Goal: Task Accomplishment & Management: Use online tool/utility

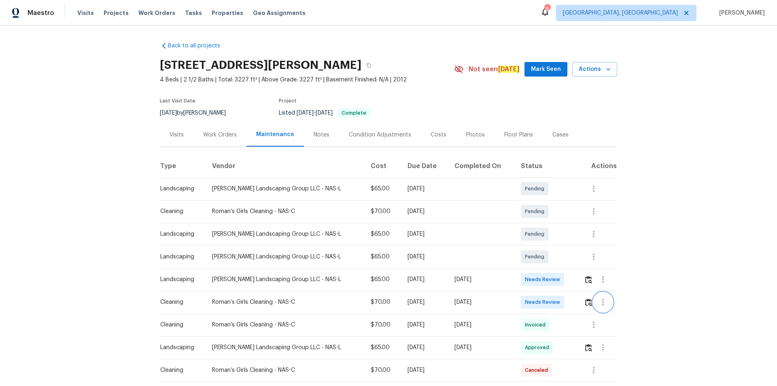
click at [552, 259] on button "button" at bounding box center [602, 301] width 19 height 19
click at [552, 259] on div at bounding box center [388, 193] width 777 height 386
click at [552, 259] on img "button" at bounding box center [588, 302] width 7 height 8
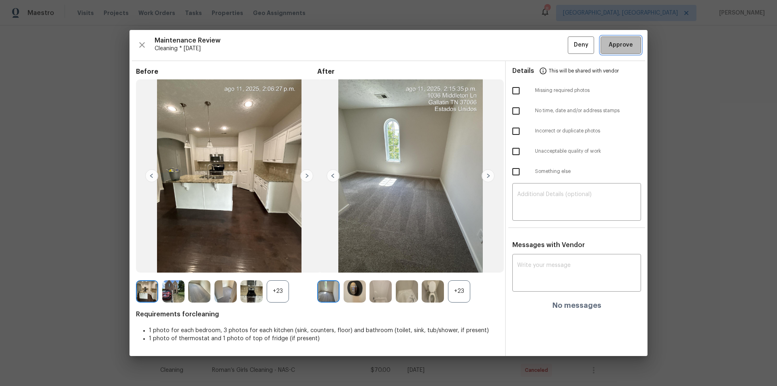
click at [552, 40] on span "Approve" at bounding box center [621, 45] width 24 height 10
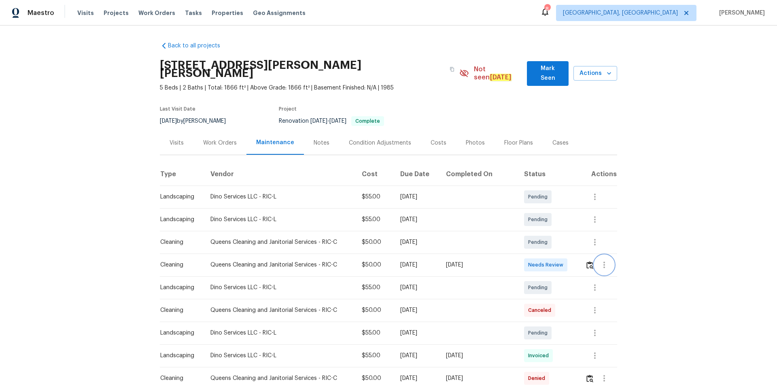
click at [552, 259] on button "button" at bounding box center [604, 264] width 19 height 19
click at [552, 259] on div at bounding box center [388, 193] width 777 height 386
click at [552, 259] on img "button" at bounding box center [589, 265] width 7 height 8
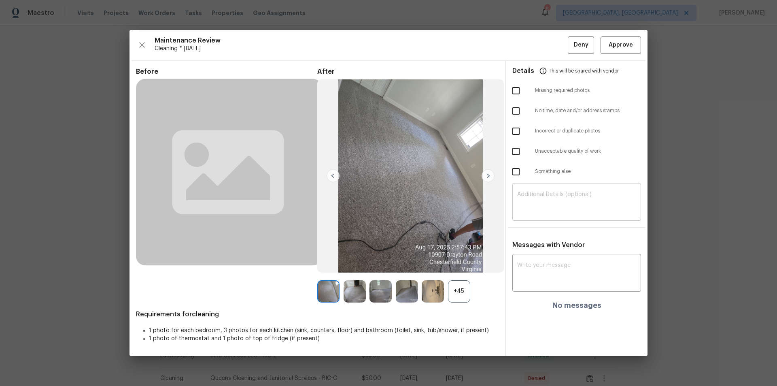
click at [552, 192] on textarea at bounding box center [576, 202] width 119 height 23
paste textarea "Maintenance Audit Team: Hello! Unfortunately, this cleaning visit completed on …"
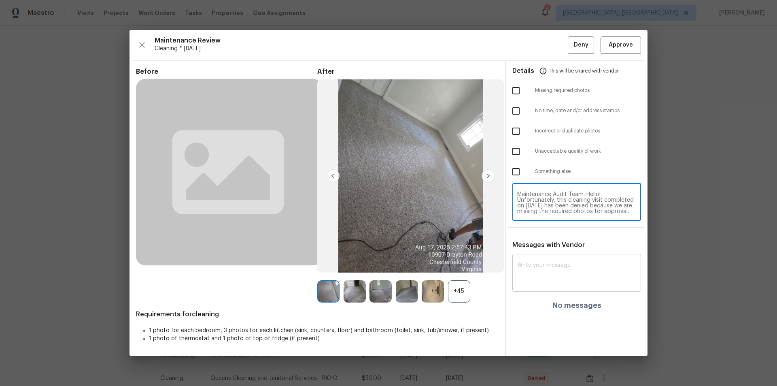
scroll to position [79, 0]
type textarea "Maintenance Audit Team: Hello! Unfortunately, this cleaning visit completed on …"
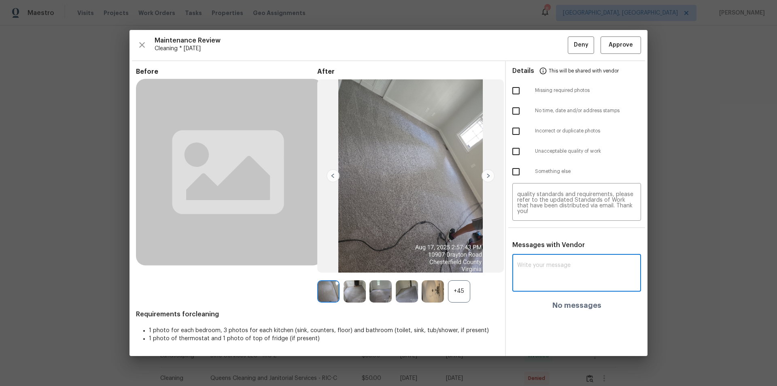
paste textarea "Maintenance Audit Team: Hello! Unfortunately, this cleaning visit completed on …"
click at [552, 259] on textarea at bounding box center [576, 273] width 119 height 23
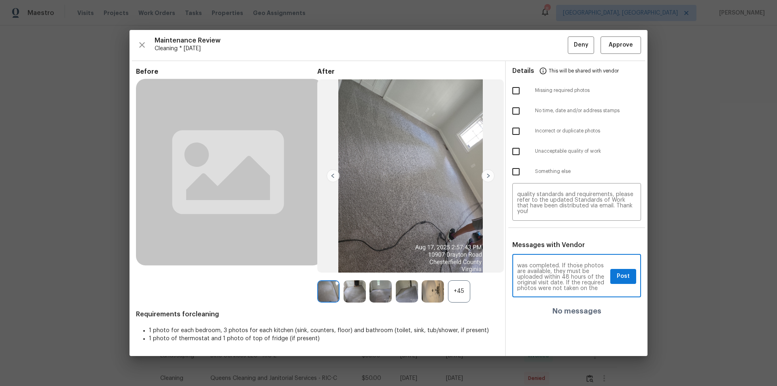
scroll to position [0, 0]
type textarea "Maintenance Audit Team: Hello! Unfortunately, this cleaning visit completed on …"
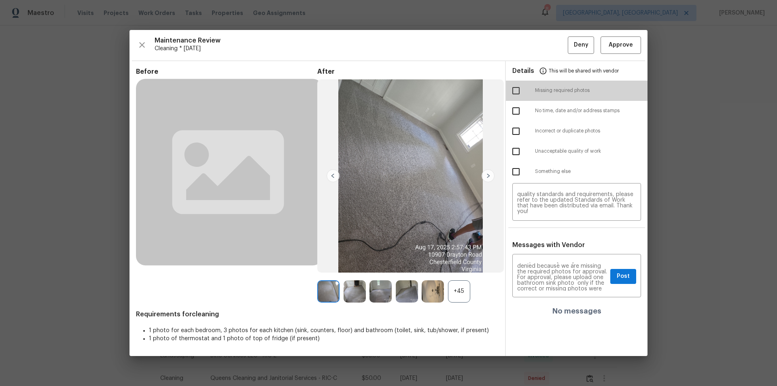
drag, startPoint x: 521, startPoint y: 93, endPoint x: 528, endPoint y: 125, distance: 31.9
click at [518, 94] on input "checkbox" at bounding box center [516, 90] width 17 height 17
checkbox input "true"
drag, startPoint x: 624, startPoint y: 278, endPoint x: 624, endPoint y: 282, distance: 4.5
click at [552, 259] on span "Post" at bounding box center [623, 276] width 13 height 10
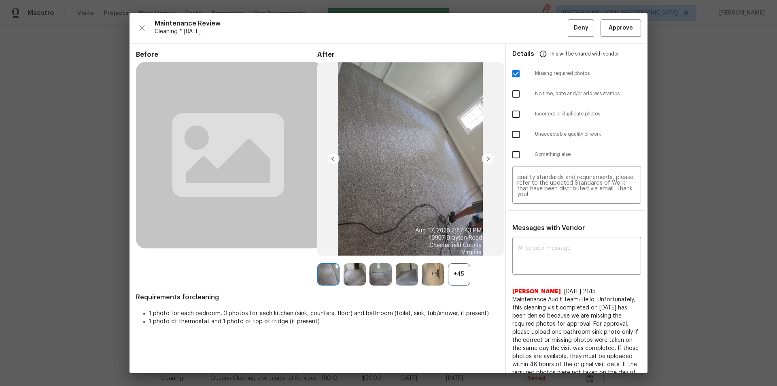
scroll to position [0, 0]
drag, startPoint x: 576, startPoint y: 24, endPoint x: 588, endPoint y: 128, distance: 104.7
click at [552, 25] on span "Deny" at bounding box center [581, 28] width 15 height 10
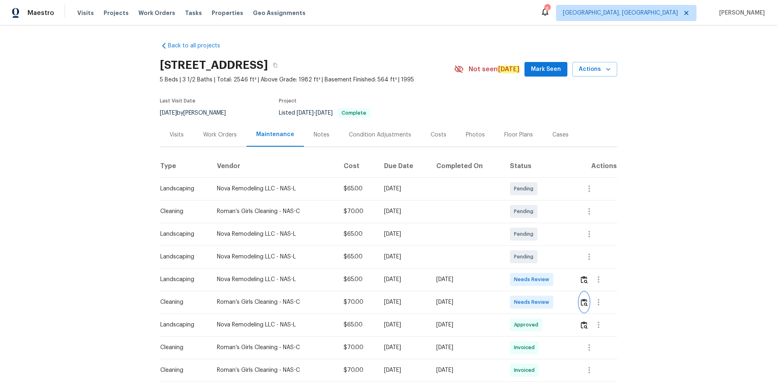
click at [552, 259] on img "button" at bounding box center [584, 302] width 7 height 8
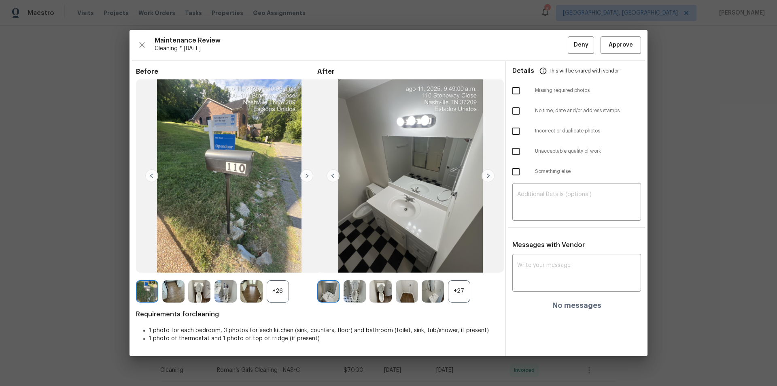
drag, startPoint x: 754, startPoint y: 40, endPoint x: 688, endPoint y: 110, distance: 96.2
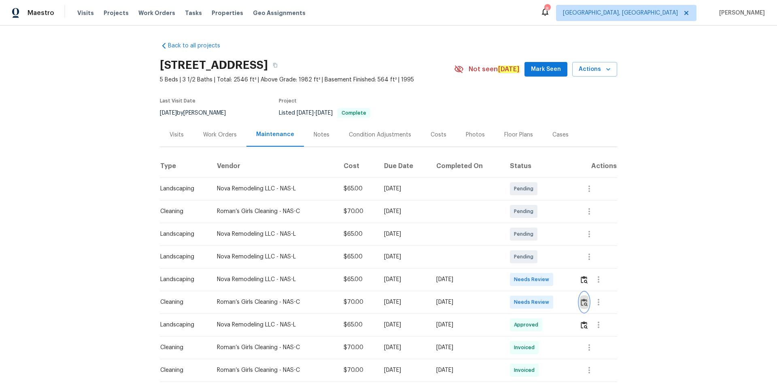
click at [552, 259] on img "button" at bounding box center [584, 302] width 7 height 8
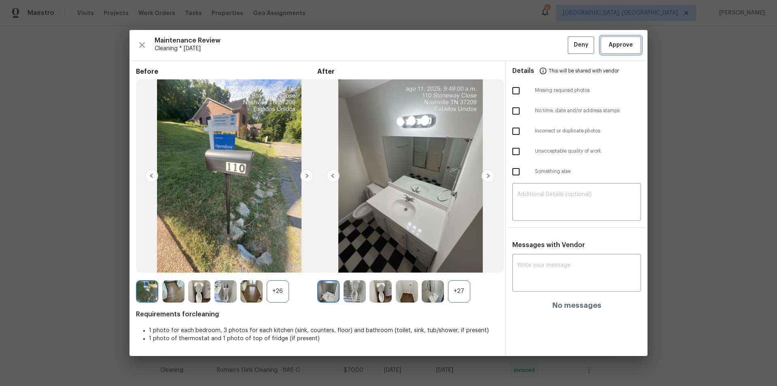
drag, startPoint x: 626, startPoint y: 50, endPoint x: 630, endPoint y: 56, distance: 7.3
click at [552, 50] on span "Approve" at bounding box center [621, 45] width 24 height 10
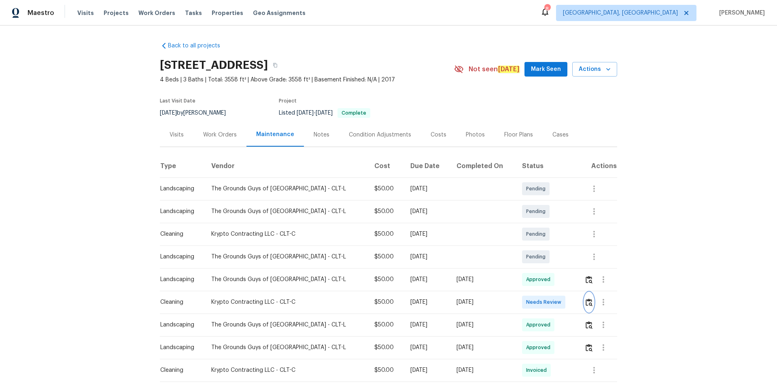
click at [552, 259] on button "button" at bounding box center [588, 301] width 9 height 19
click at [552, 259] on img "button" at bounding box center [589, 302] width 7 height 8
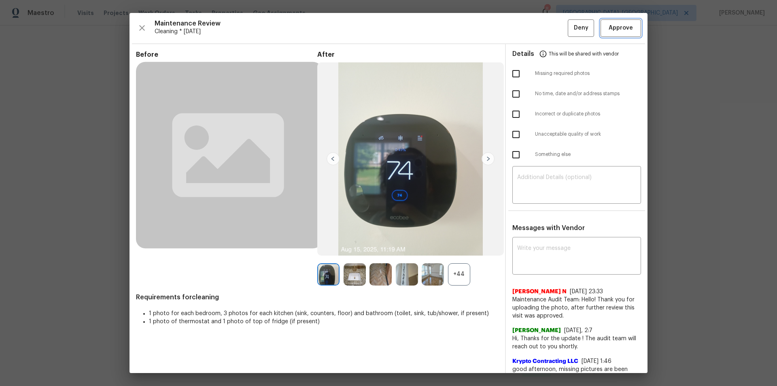
drag, startPoint x: 626, startPoint y: 29, endPoint x: 745, endPoint y: 140, distance: 162.7
click at [552, 30] on span "Approve" at bounding box center [621, 28] width 24 height 10
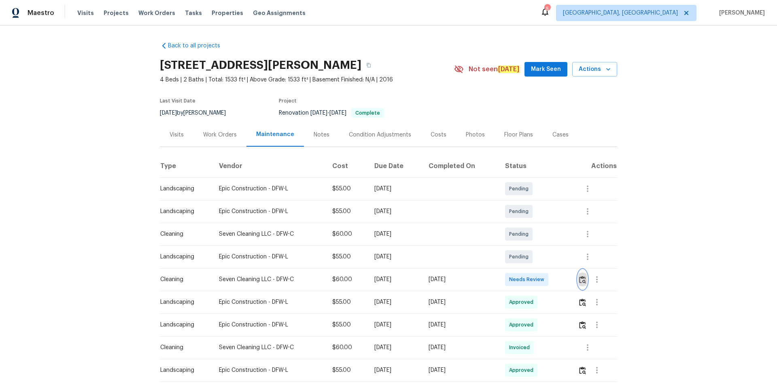
click at [552, 259] on img "button" at bounding box center [582, 280] width 7 height 8
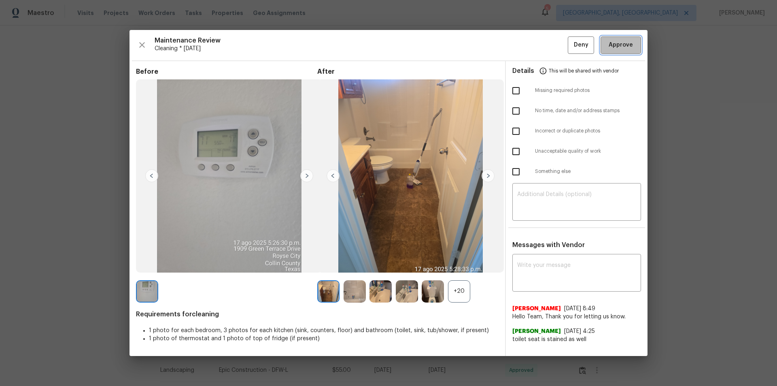
click at [552, 44] on span "Approve" at bounding box center [621, 45] width 28 height 10
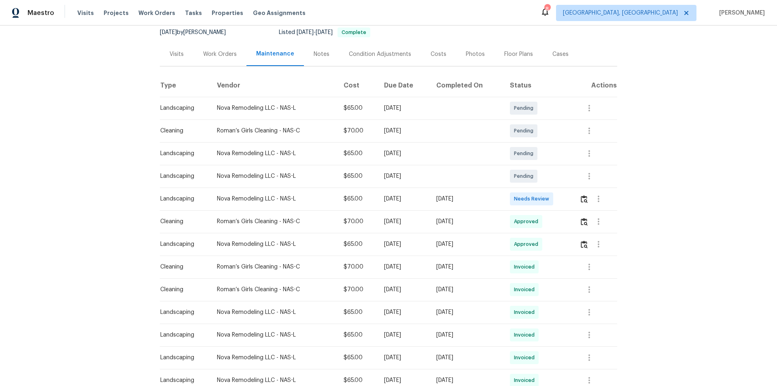
scroll to position [81, 0]
click at [585, 218] on img "button" at bounding box center [584, 221] width 7 height 8
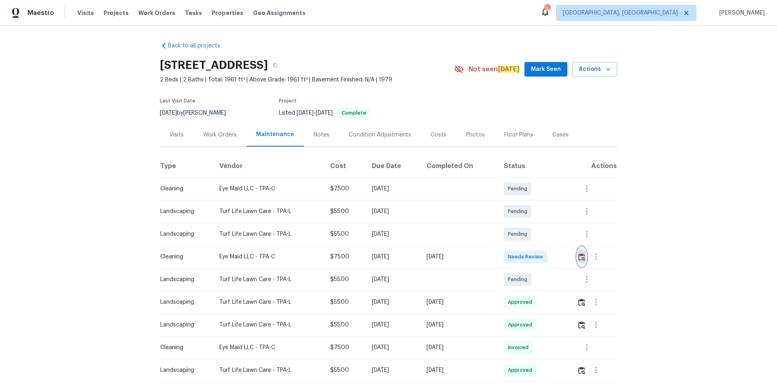
click at [552, 256] on img "button" at bounding box center [581, 257] width 7 height 8
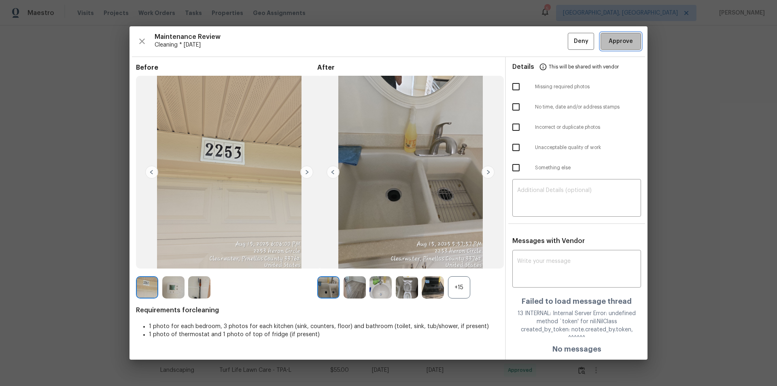
drag, startPoint x: 624, startPoint y: 45, endPoint x: 650, endPoint y: 70, distance: 36.9
click at [552, 45] on span "Approve" at bounding box center [621, 41] width 24 height 10
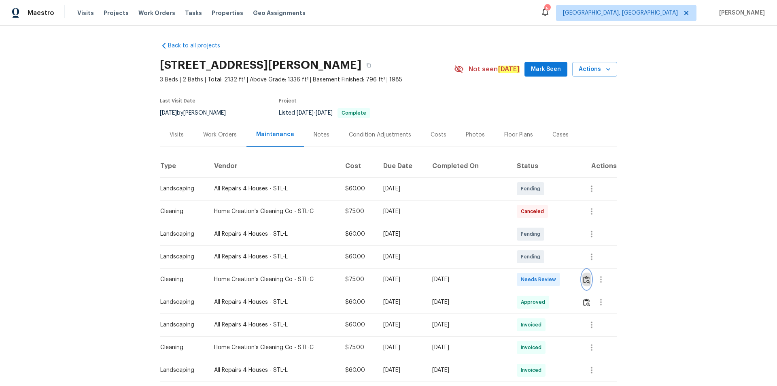
click at [552, 259] on img "button" at bounding box center [586, 280] width 7 height 8
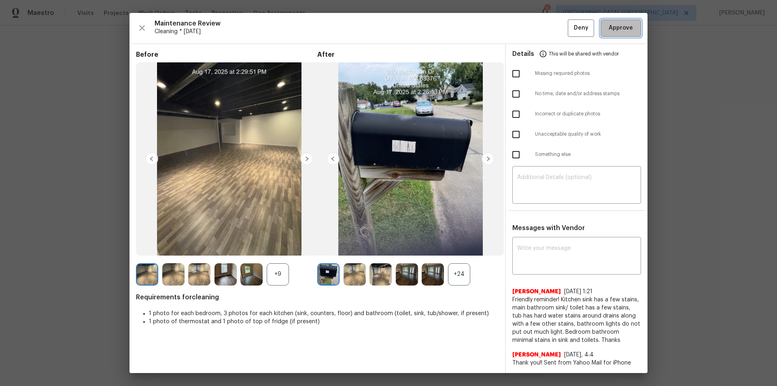
drag, startPoint x: 613, startPoint y: 33, endPoint x: 632, endPoint y: 80, distance: 50.7
click at [552, 33] on span "Approve" at bounding box center [621, 28] width 24 height 10
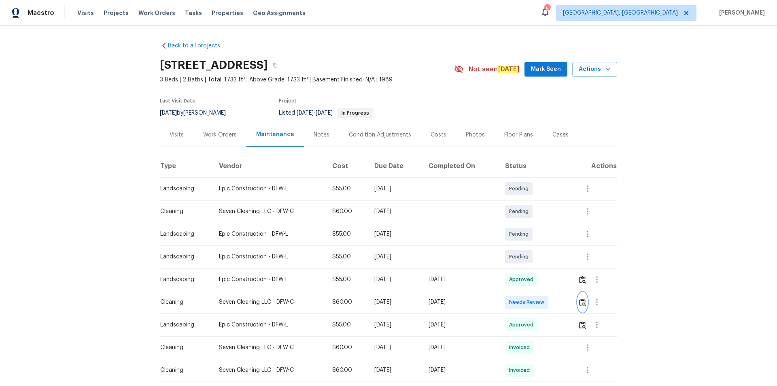
click at [552, 259] on img "button" at bounding box center [582, 302] width 7 height 8
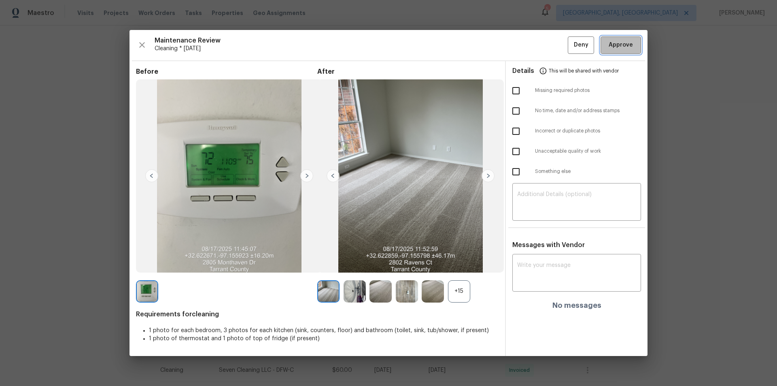
click at [552, 45] on span "Approve" at bounding box center [621, 45] width 24 height 10
